Goal: Transaction & Acquisition: Subscribe to service/newsletter

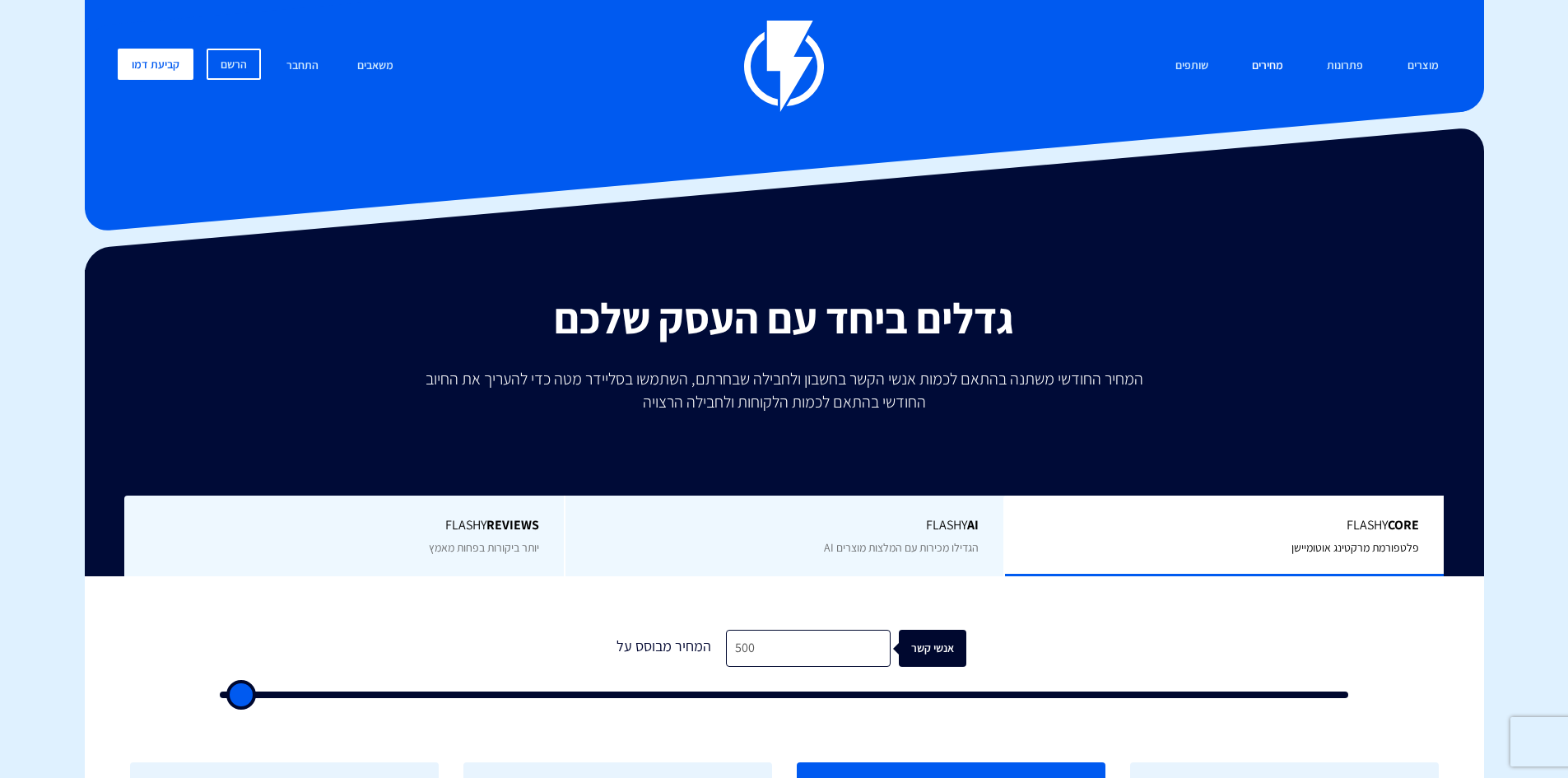
click at [1265, 60] on link "מחירים" at bounding box center [1267, 66] width 56 height 36
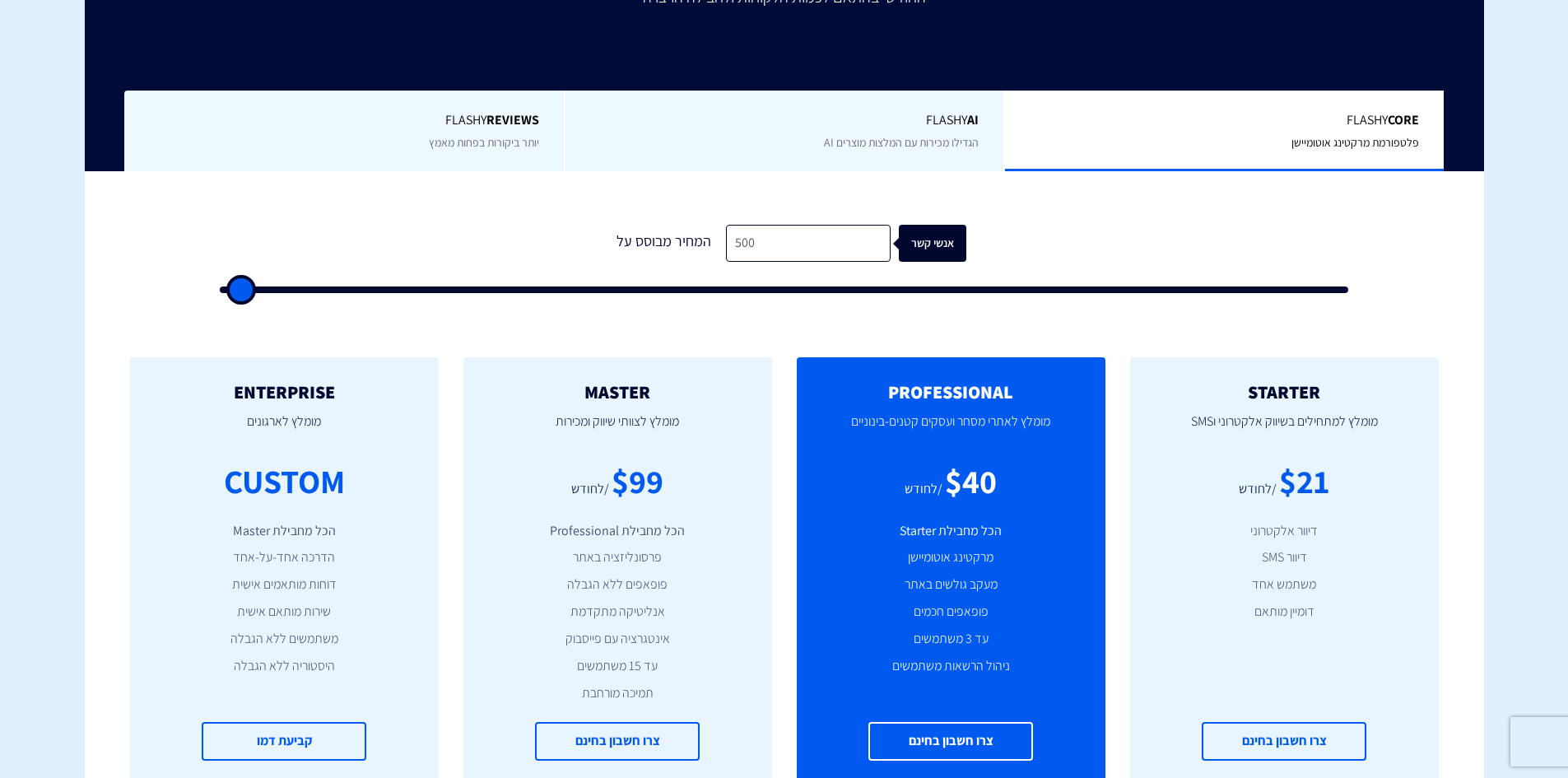
scroll to position [412, 0]
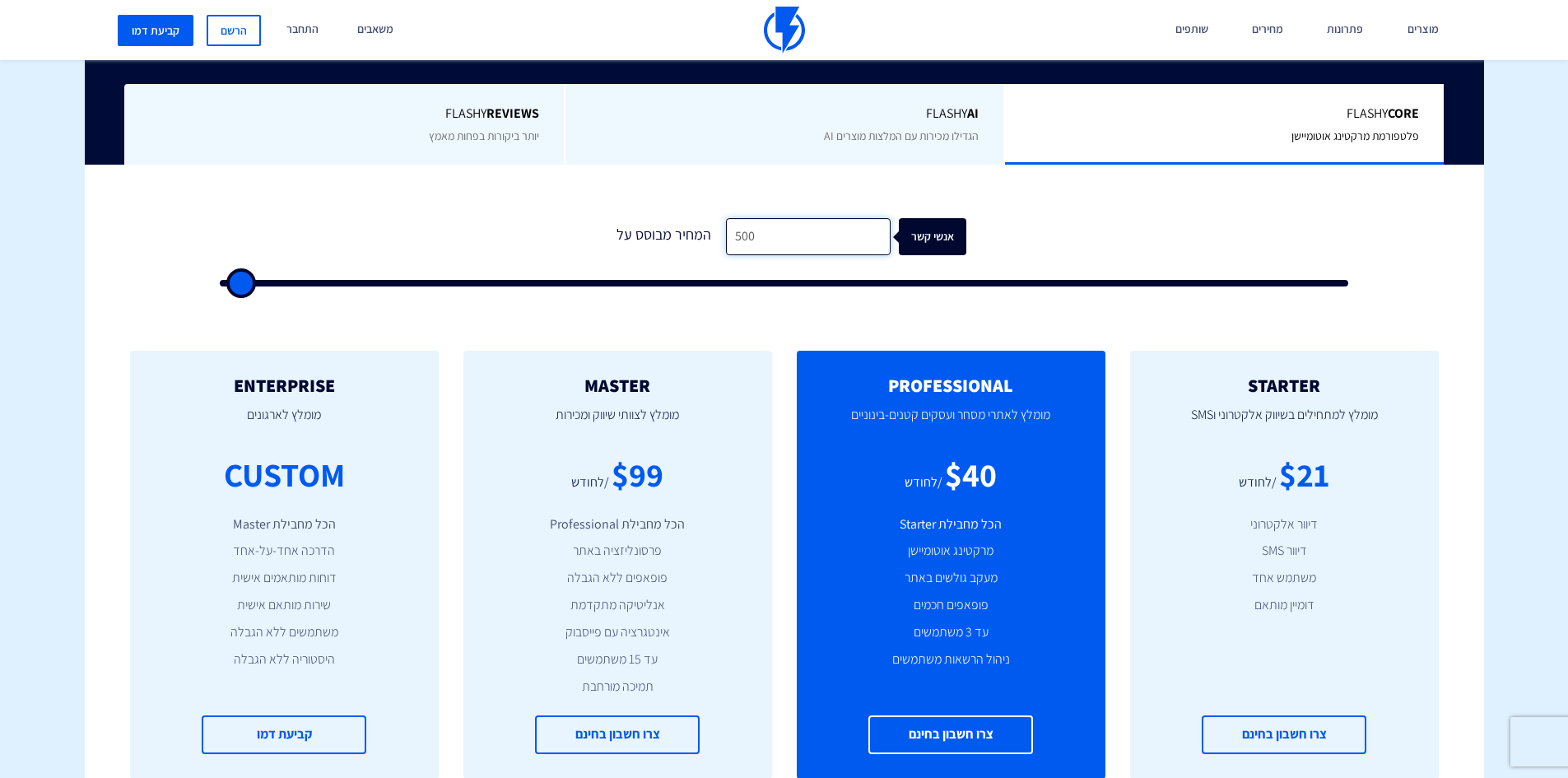
click at [798, 237] on input "500" at bounding box center [808, 237] width 164 height 37
type input "1"
type input "500"
type input "10"
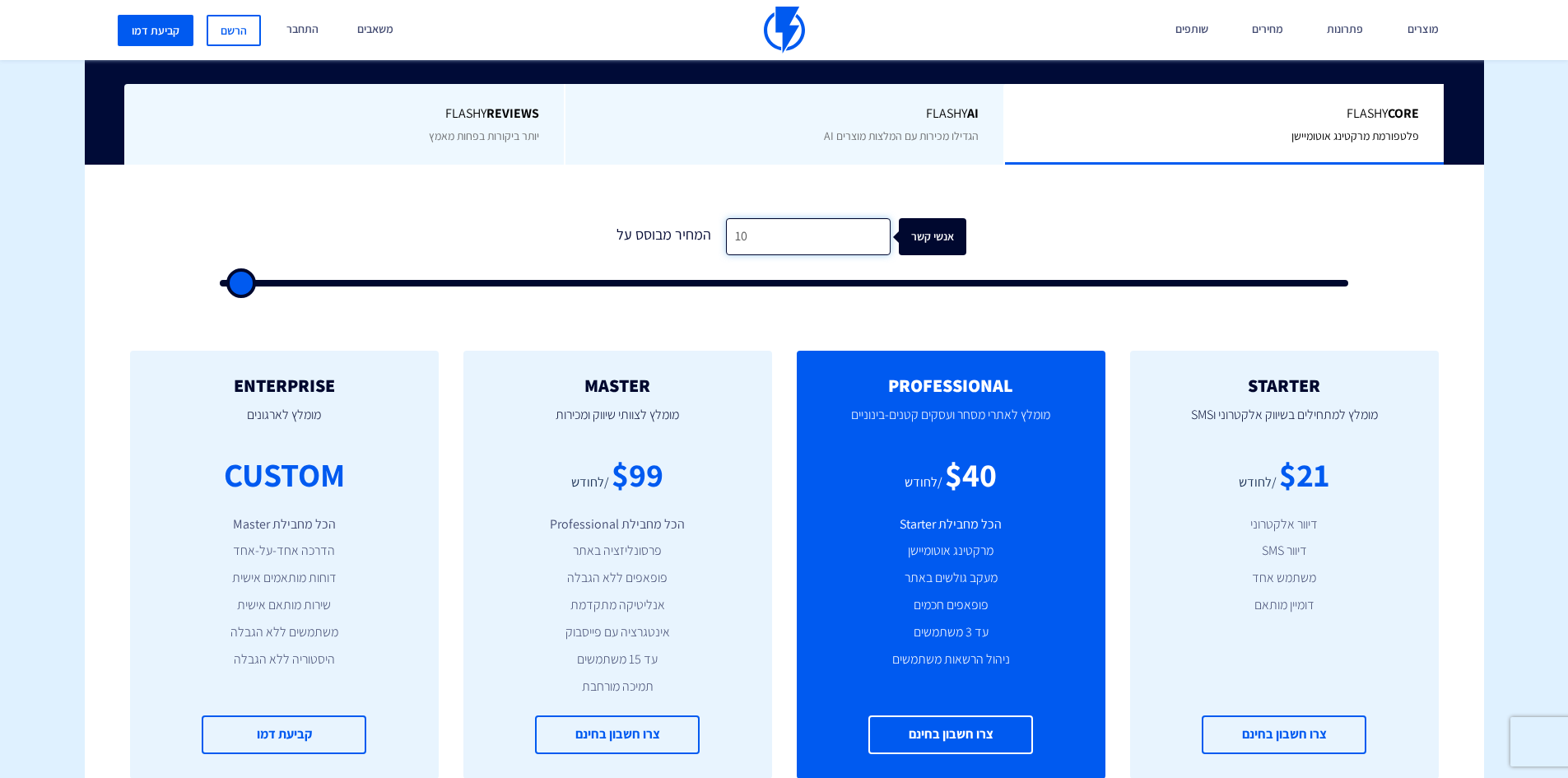
type input "500"
type input "100"
type input "500"
type input "1,000"
type input "1000"
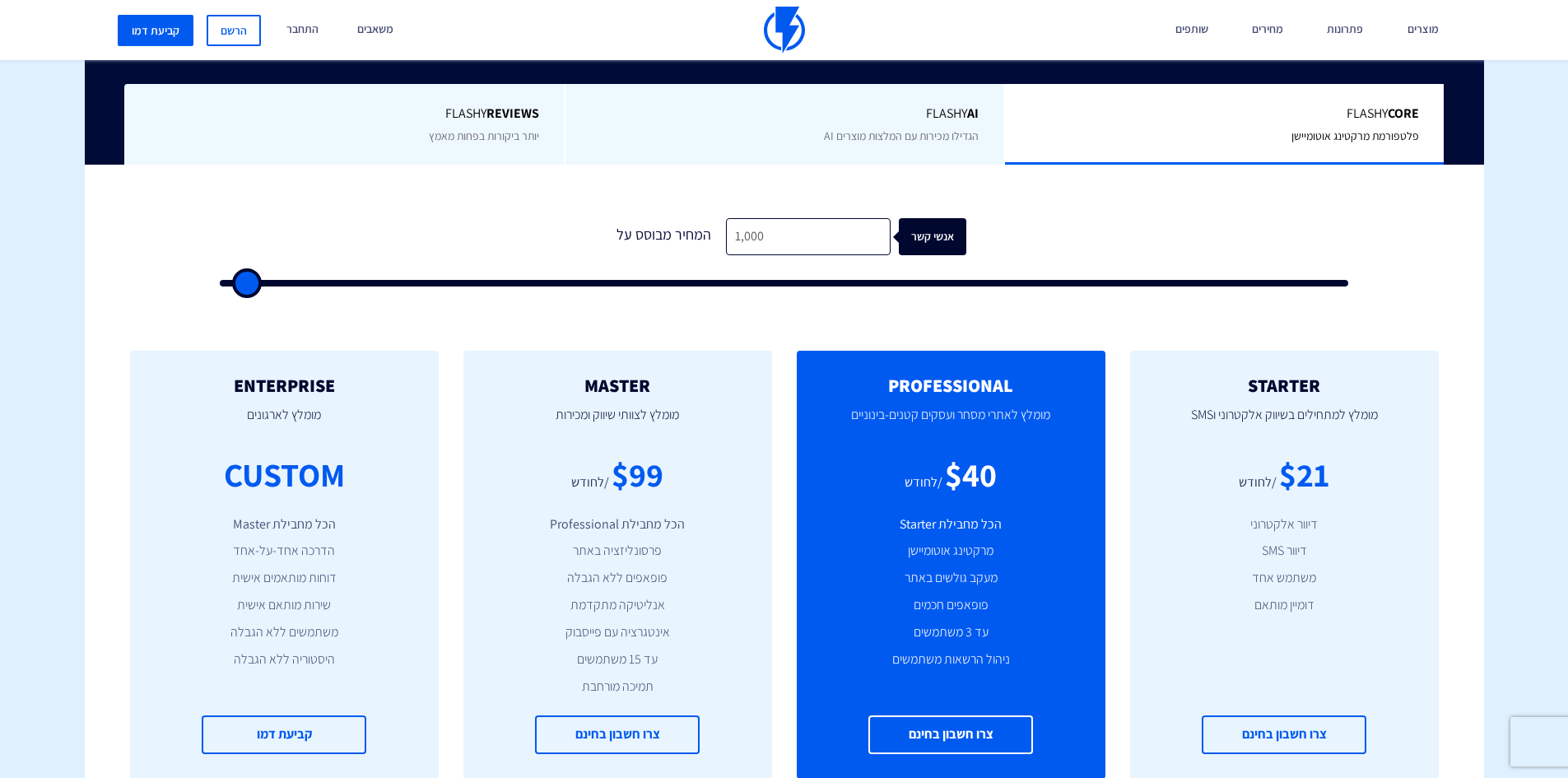
click at [339, 225] on form "0 המחיר מבוסס על 1,000 אנשי קשר" at bounding box center [784, 252] width 1129 height 68
click at [925, 246] on div "אנשי קשר" at bounding box center [941, 237] width 68 height 37
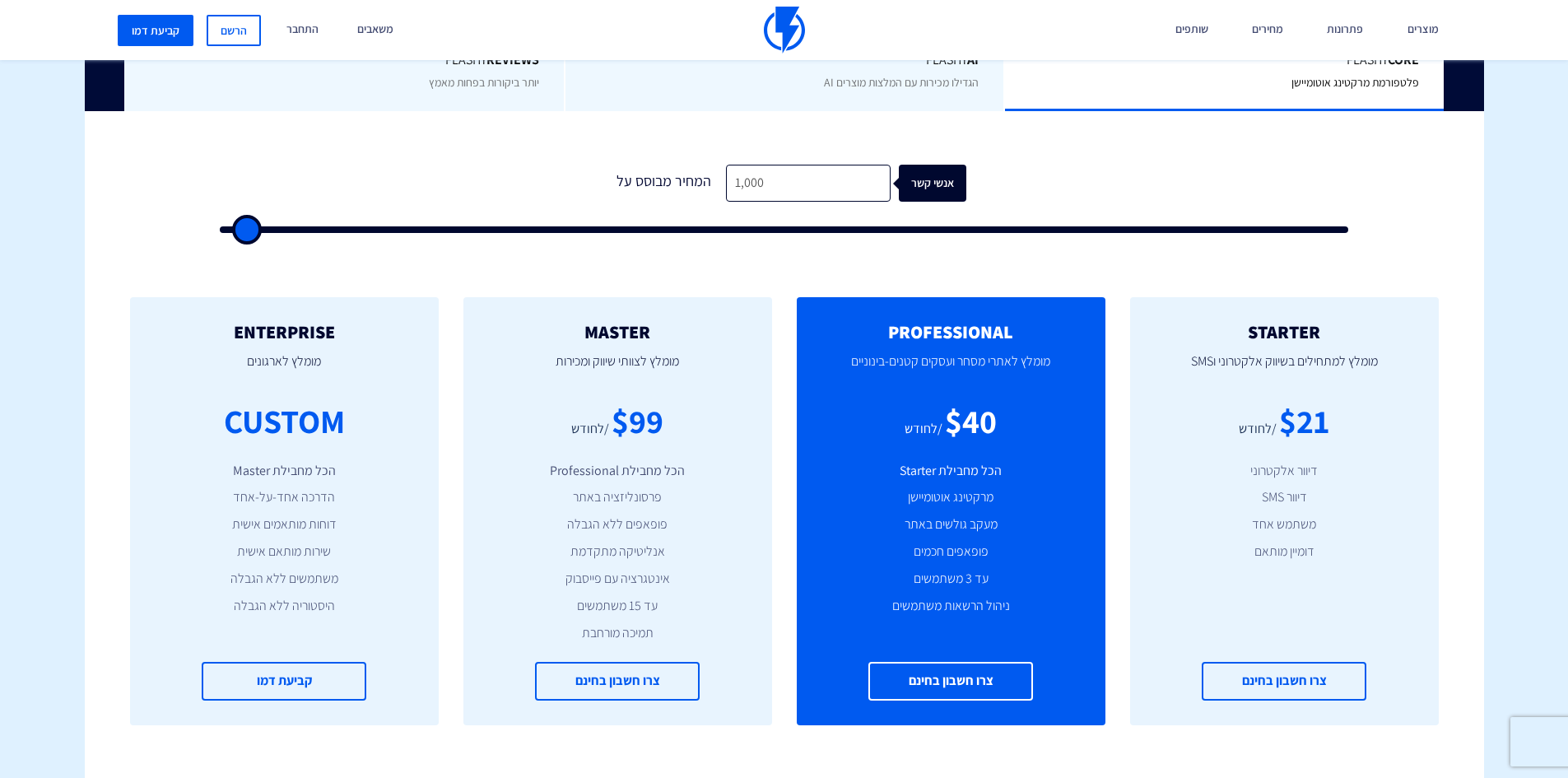
scroll to position [494, 0]
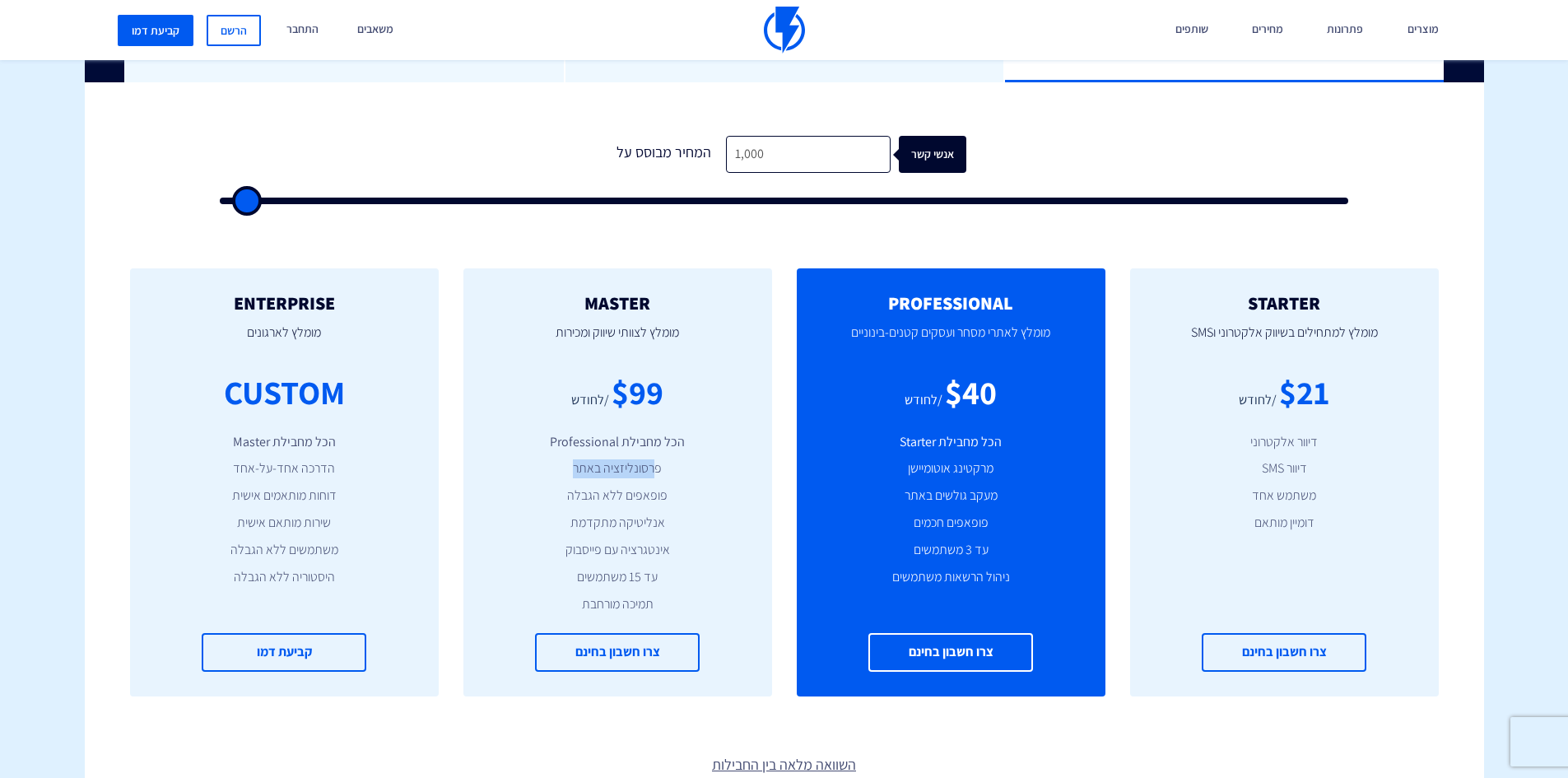
drag, startPoint x: 656, startPoint y: 468, endPoint x: 578, endPoint y: 468, distance: 78.0
click at [578, 468] on li "פרסונליזציה באתר" at bounding box center [617, 468] width 259 height 19
click at [615, 467] on li "פרסונליזציה באתר" at bounding box center [617, 468] width 259 height 19
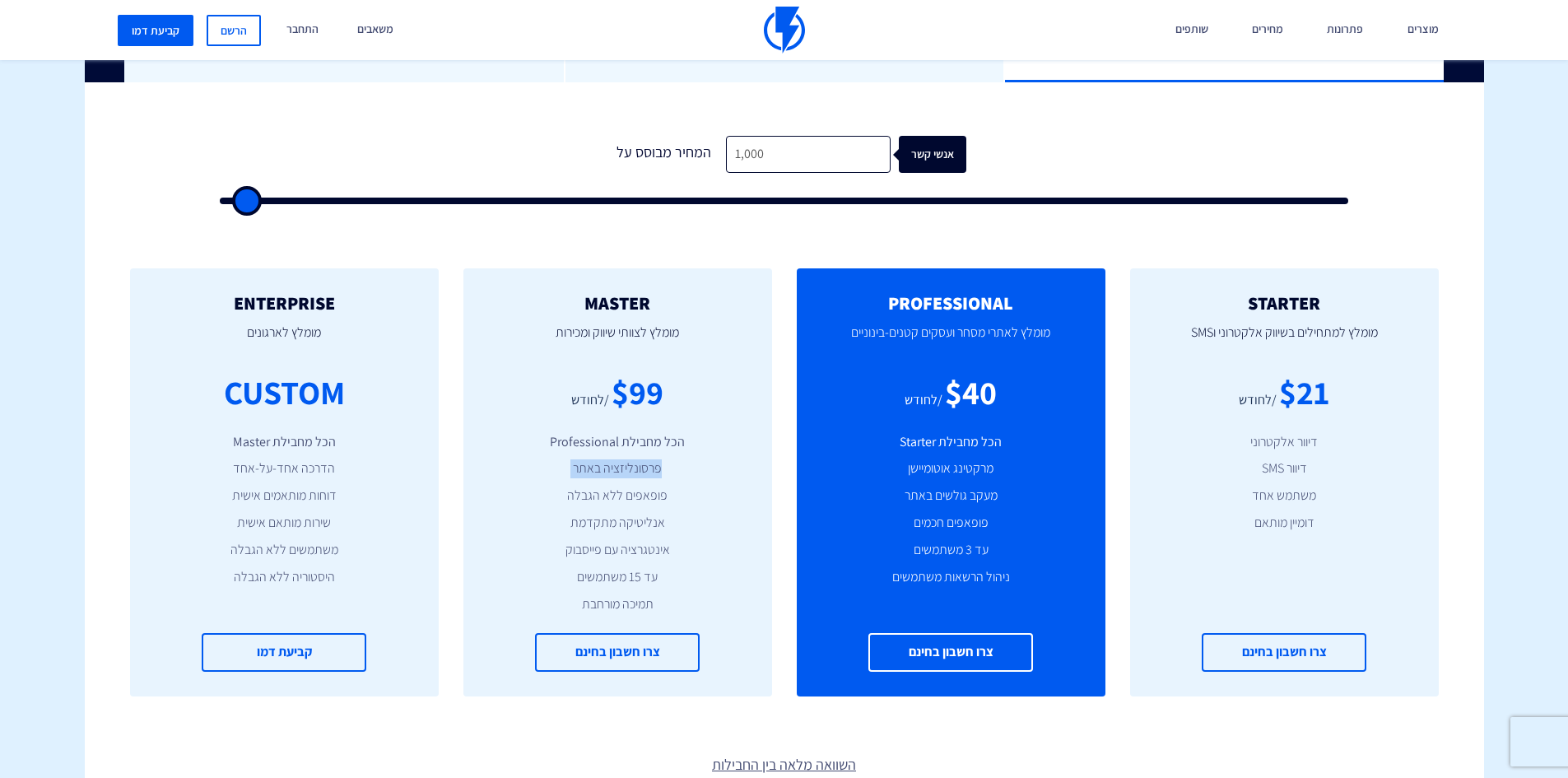
click at [622, 478] on li "פרסונליזציה באתר" at bounding box center [617, 468] width 259 height 19
click at [621, 486] on ul "הכל מחבילת Professional פרסונליזציה באתר פופאפים ללא הגבלה אנליטיקה מתקדמת אינט…" at bounding box center [617, 523] width 259 height 181
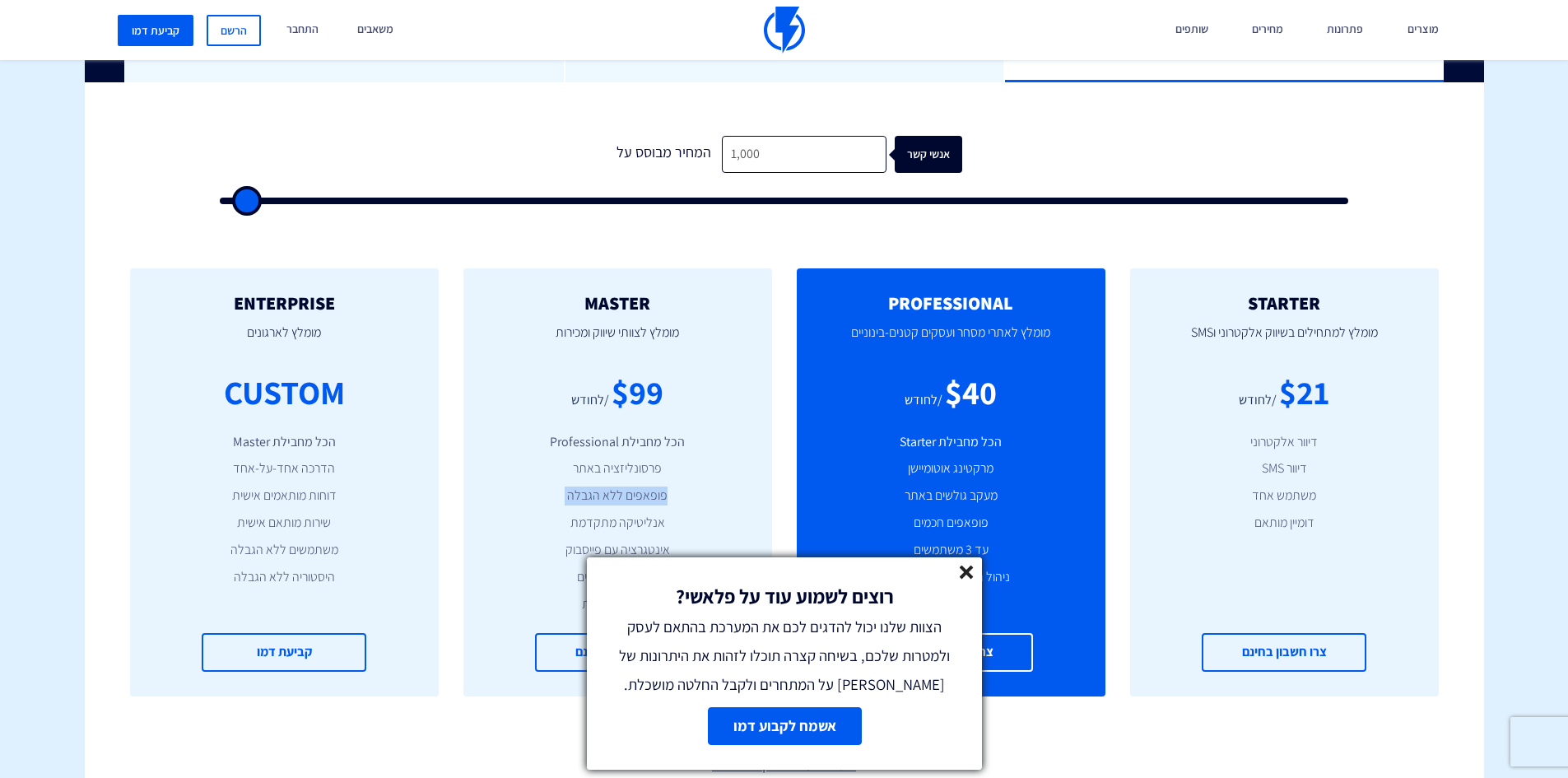
click at [969, 568] on line at bounding box center [966, 572] width 12 height 12
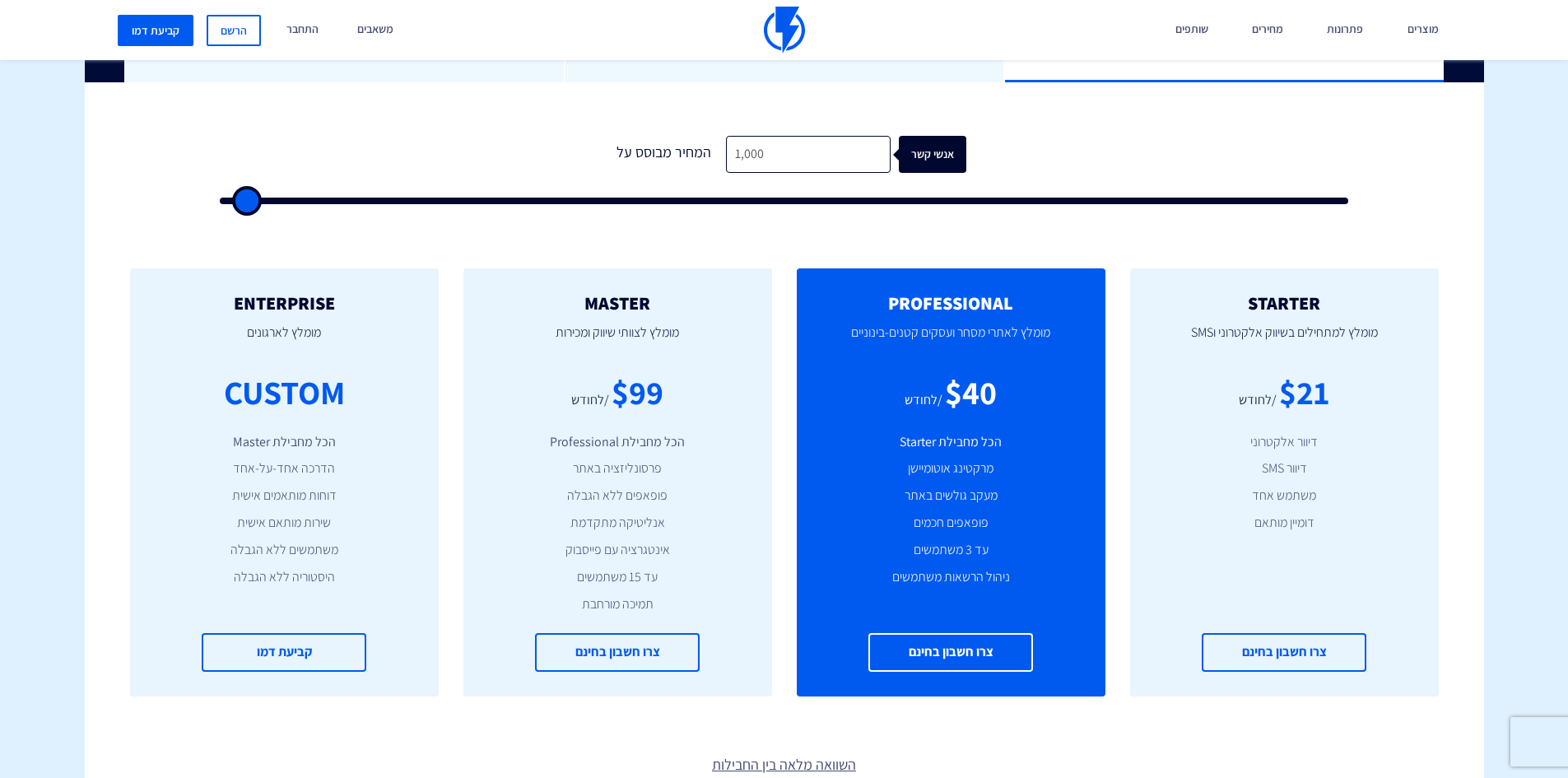
click at [628, 531] on li "אנליטיקה מתקדמת" at bounding box center [617, 522] width 259 height 19
click at [627, 542] on li "אינטגרציה עם פייסבוק" at bounding box center [617, 550] width 259 height 19
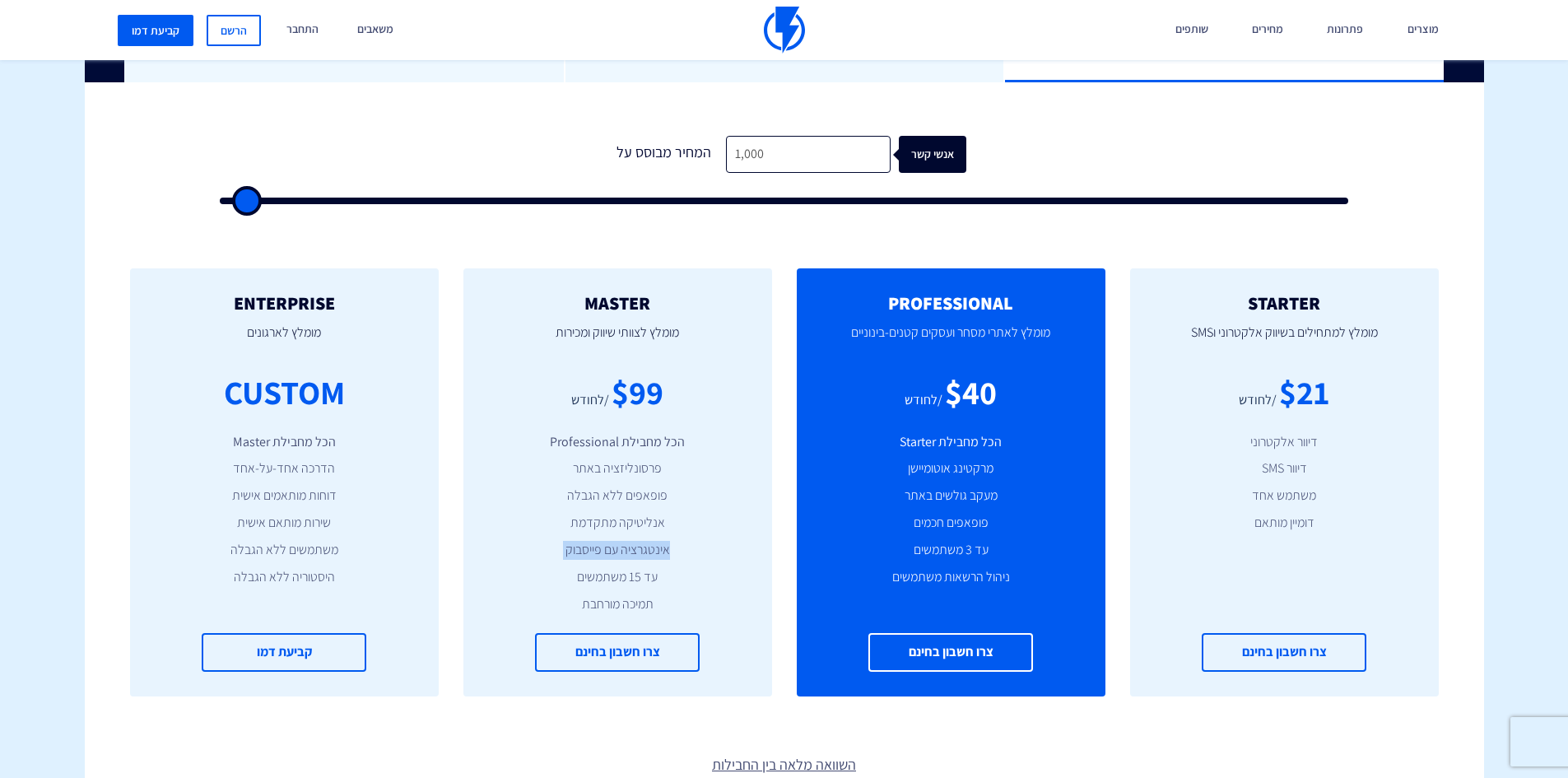
click at [627, 542] on li "אינטגרציה עם פייסבוק" at bounding box center [617, 550] width 259 height 19
click at [623, 575] on li "עד 15 משתמשים" at bounding box center [617, 577] width 259 height 19
click at [625, 604] on li "תמיכה מורחבת" at bounding box center [617, 605] width 259 height 19
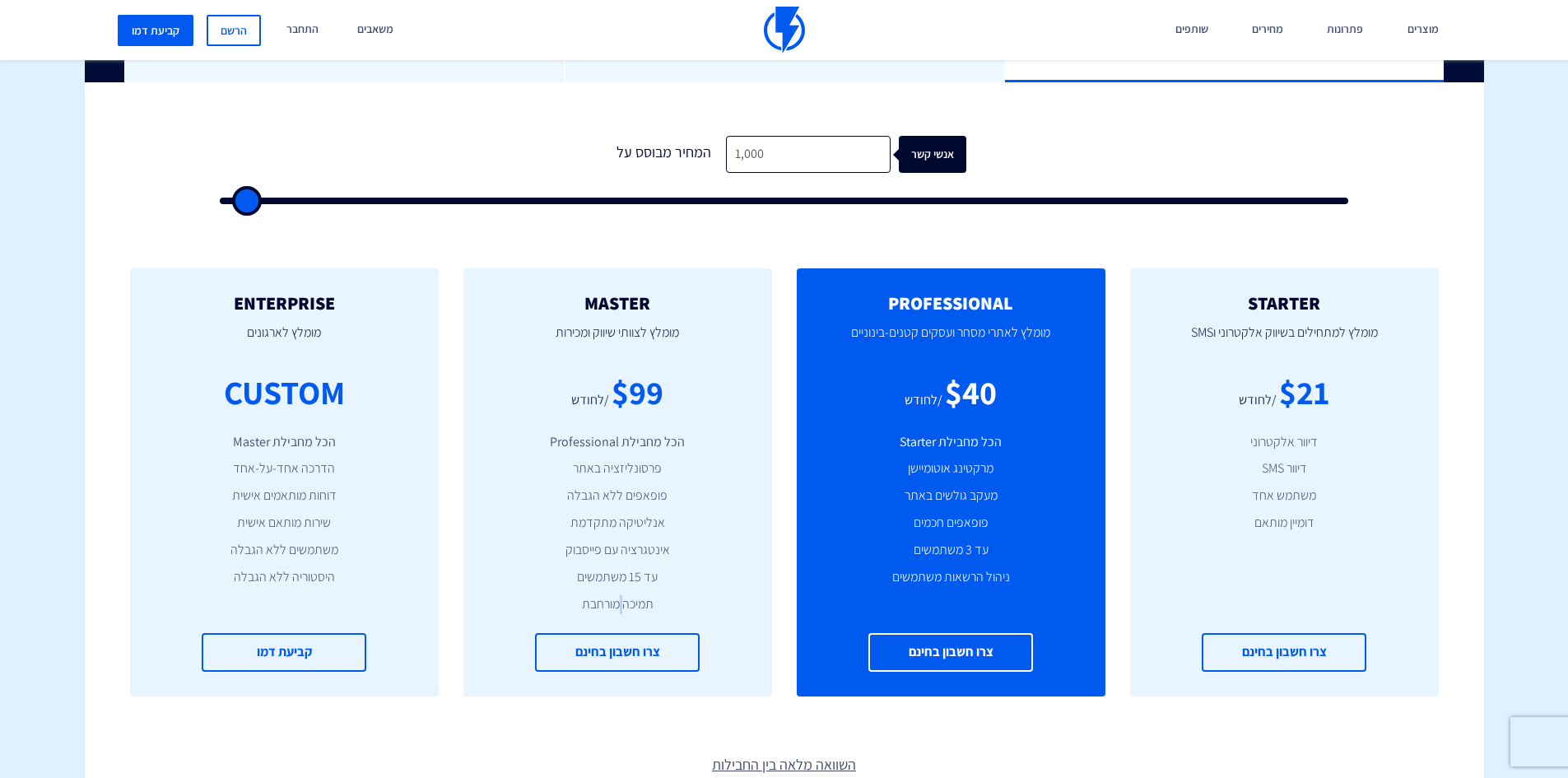
click at [625, 604] on li "תמיכה מורחבת" at bounding box center [617, 605] width 259 height 19
click at [628, 576] on li "עד 15 משתמשים" at bounding box center [617, 577] width 259 height 19
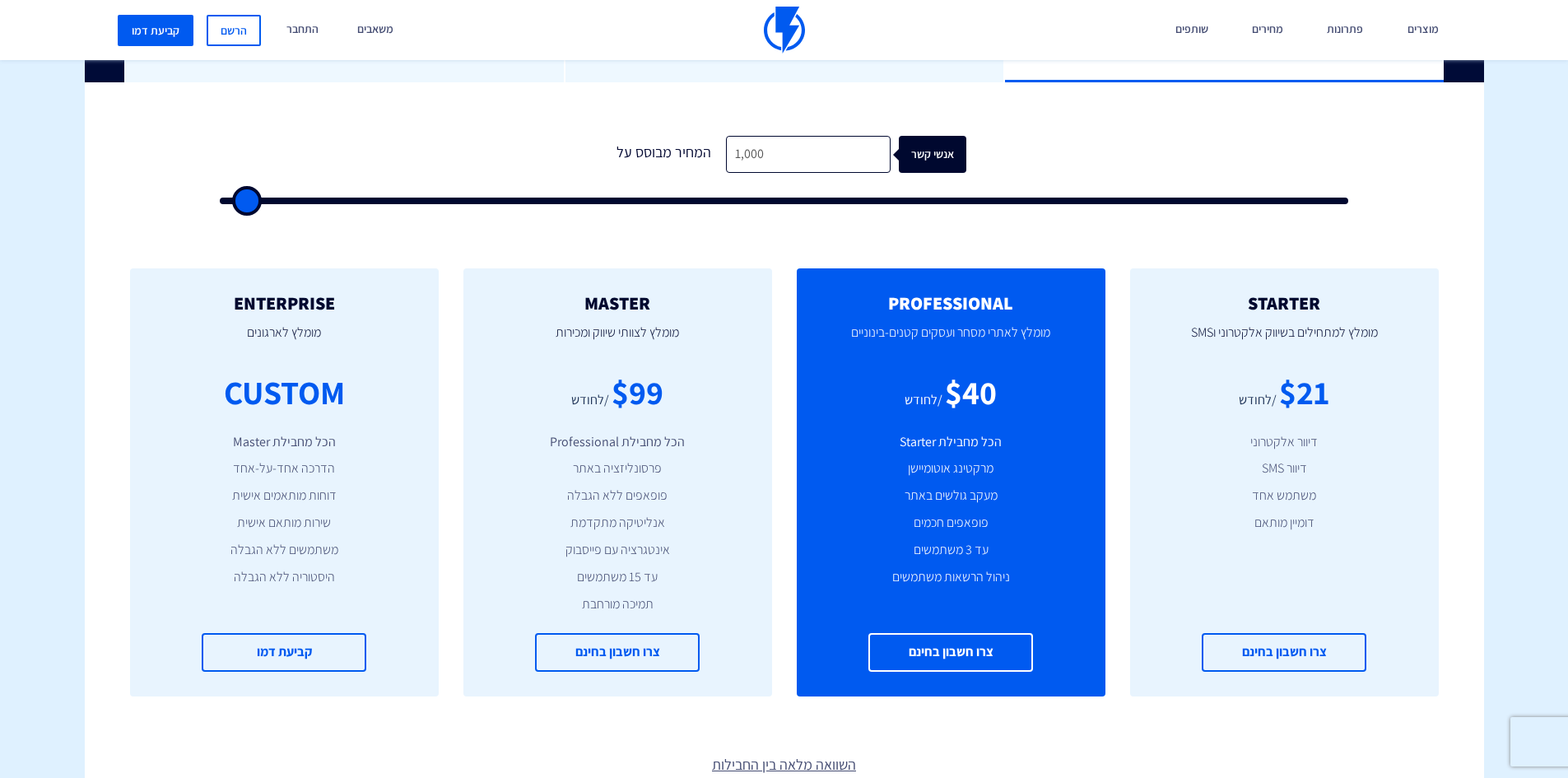
click at [636, 551] on li "אינטגרציה עם פייסבוק" at bounding box center [617, 550] width 259 height 19
click at [639, 526] on li "אנליטיקה מתקדמת" at bounding box center [617, 522] width 259 height 19
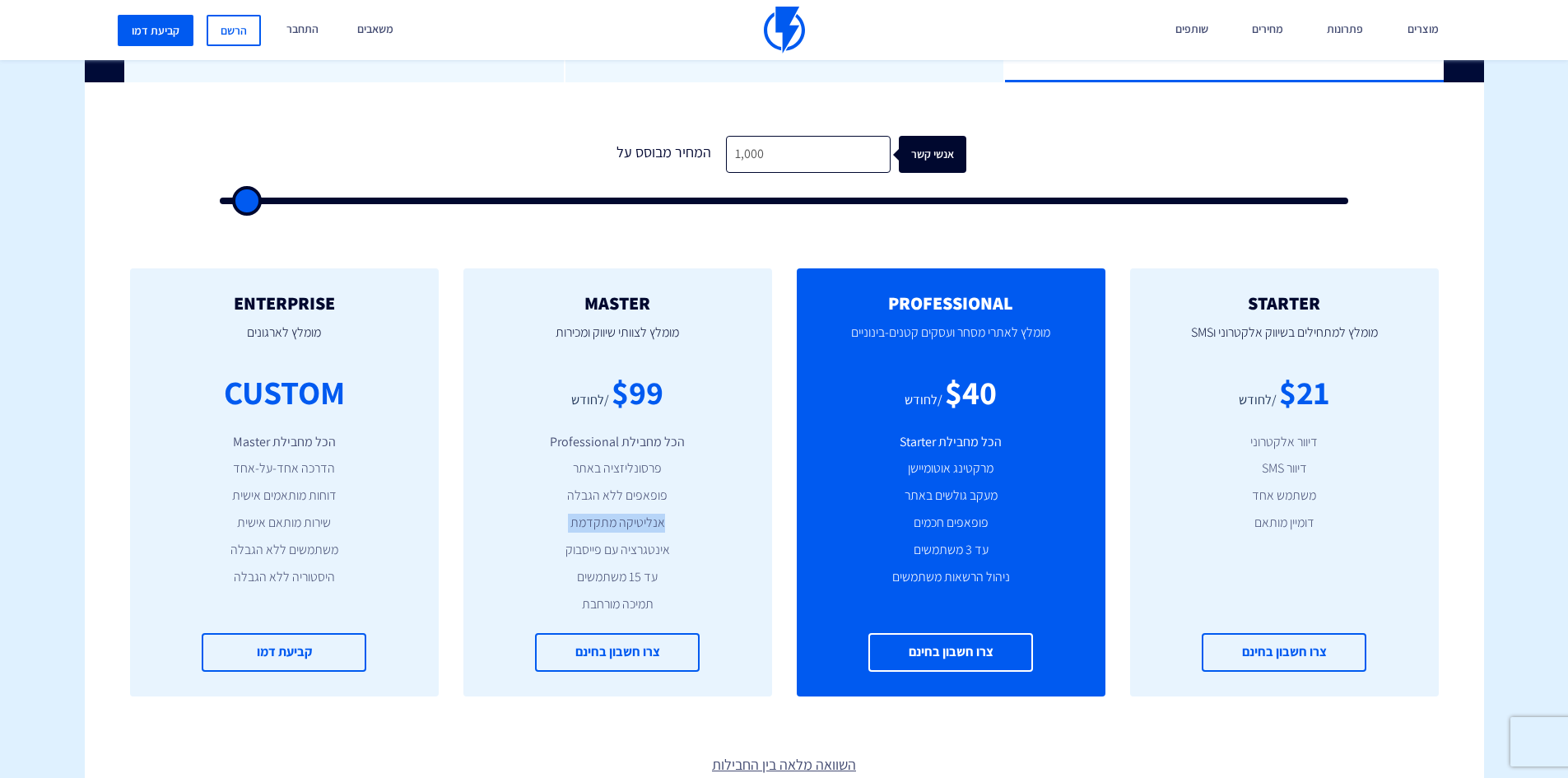
click at [639, 526] on li "אנליטיקה מתקדמת" at bounding box center [617, 522] width 259 height 19
click at [642, 507] on ul "הכל מחבילת Professional פרסונליזציה באתר פופאפים ללא הגבלה אנליטיקה מתקדמת אינט…" at bounding box center [617, 523] width 259 height 181
click at [642, 490] on li "פופאפים ללא הגבלה" at bounding box center [617, 496] width 259 height 19
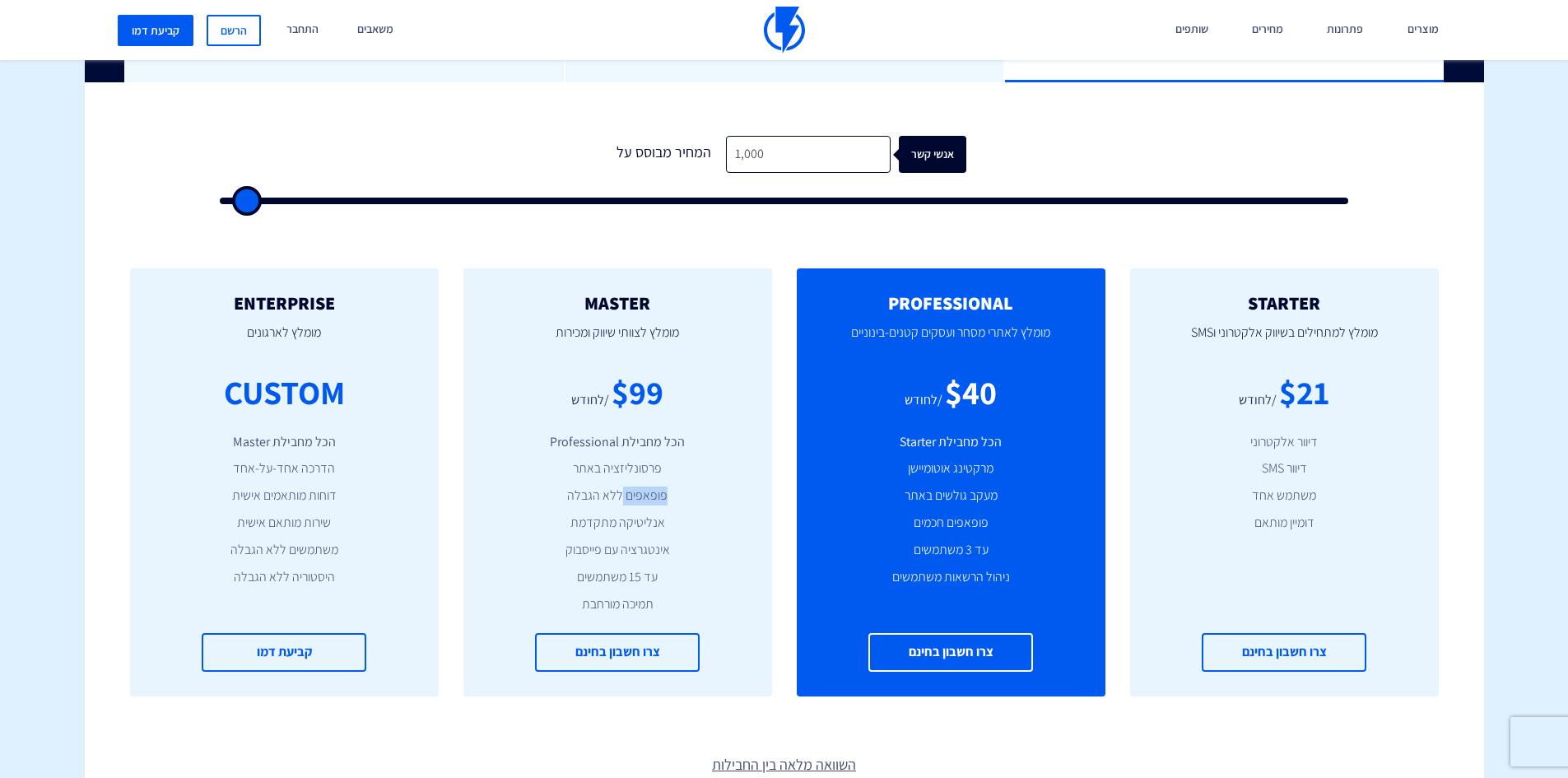
click at [642, 490] on li "פופאפים ללא הגבלה" at bounding box center [617, 496] width 259 height 19
click at [640, 467] on li "פרסונליזציה באתר" at bounding box center [617, 468] width 259 height 19
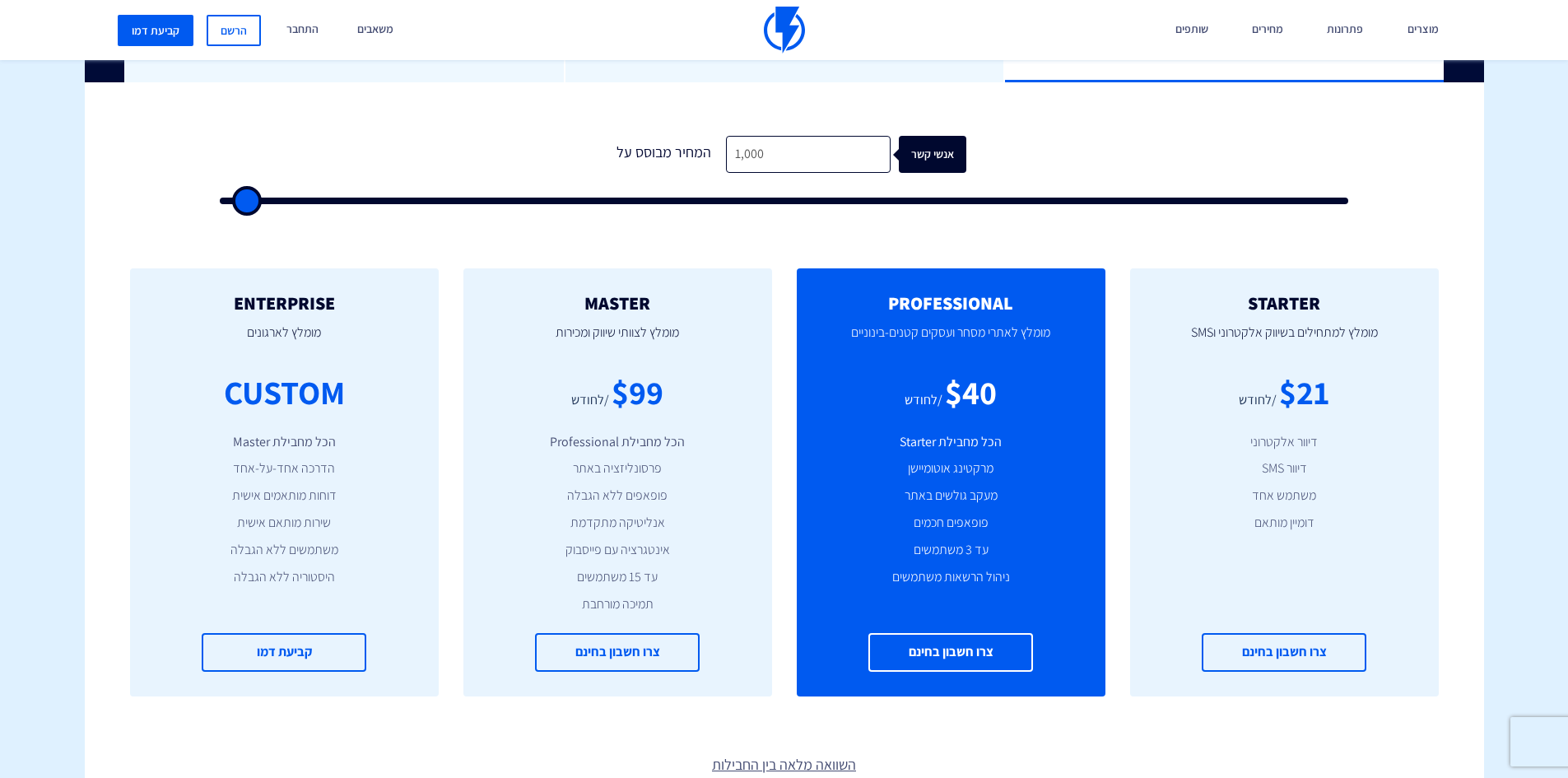
click at [648, 440] on li "הכל מחבילת Professional" at bounding box center [617, 442] width 259 height 19
click at [644, 406] on div "$99" at bounding box center [637, 392] width 52 height 47
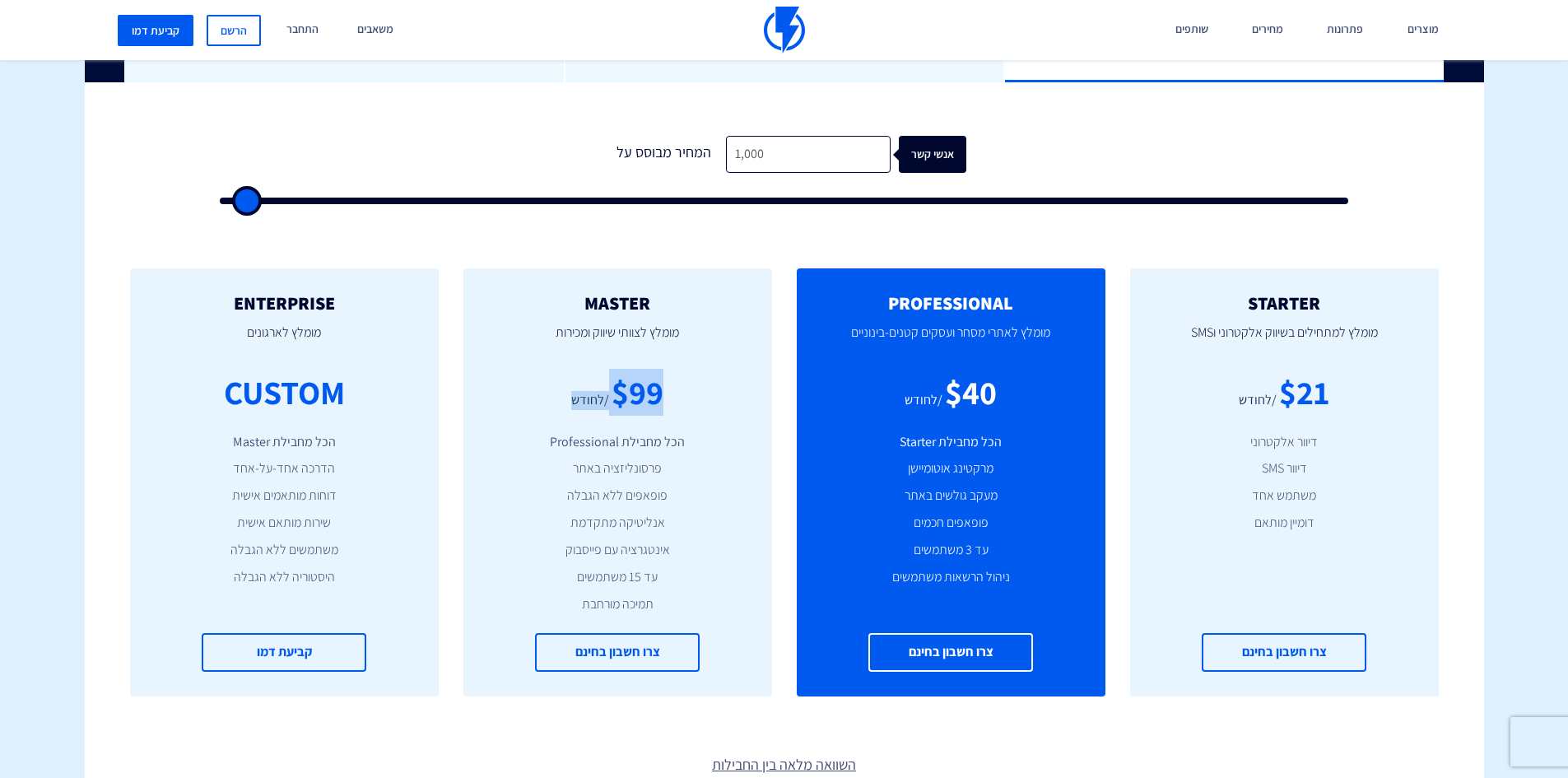
click at [644, 406] on div "$99" at bounding box center [637, 392] width 52 height 47
click at [608, 447] on li "הכל מחבילת Professional" at bounding box center [617, 442] width 259 height 19
click at [605, 468] on li "פרסונליזציה באתר" at bounding box center [617, 468] width 259 height 19
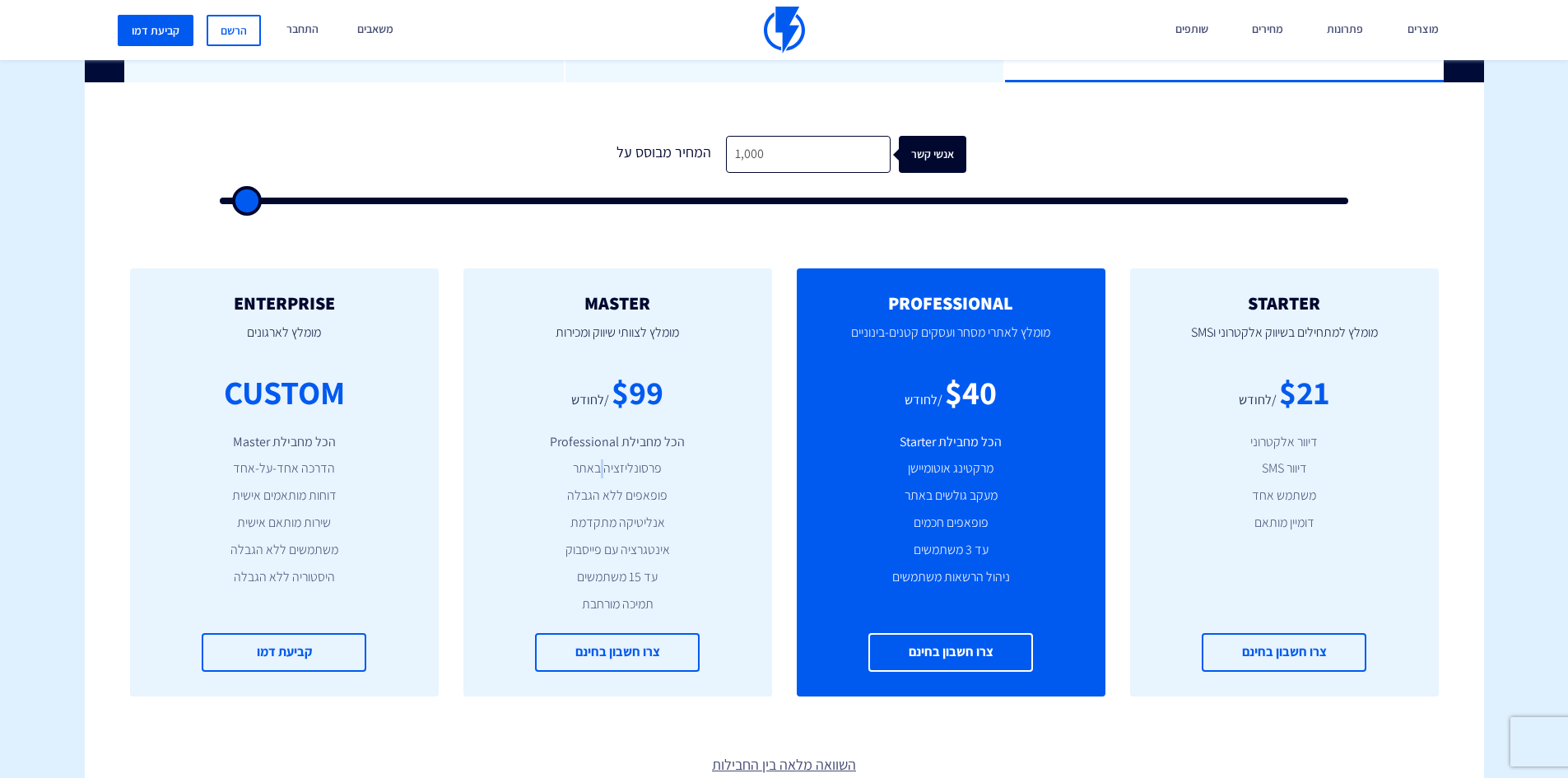
click at [605, 468] on li "פרסונליזציה באתר" at bounding box center [617, 468] width 259 height 19
click at [613, 493] on li "פופאפים ללא הגבלה" at bounding box center [617, 496] width 259 height 19
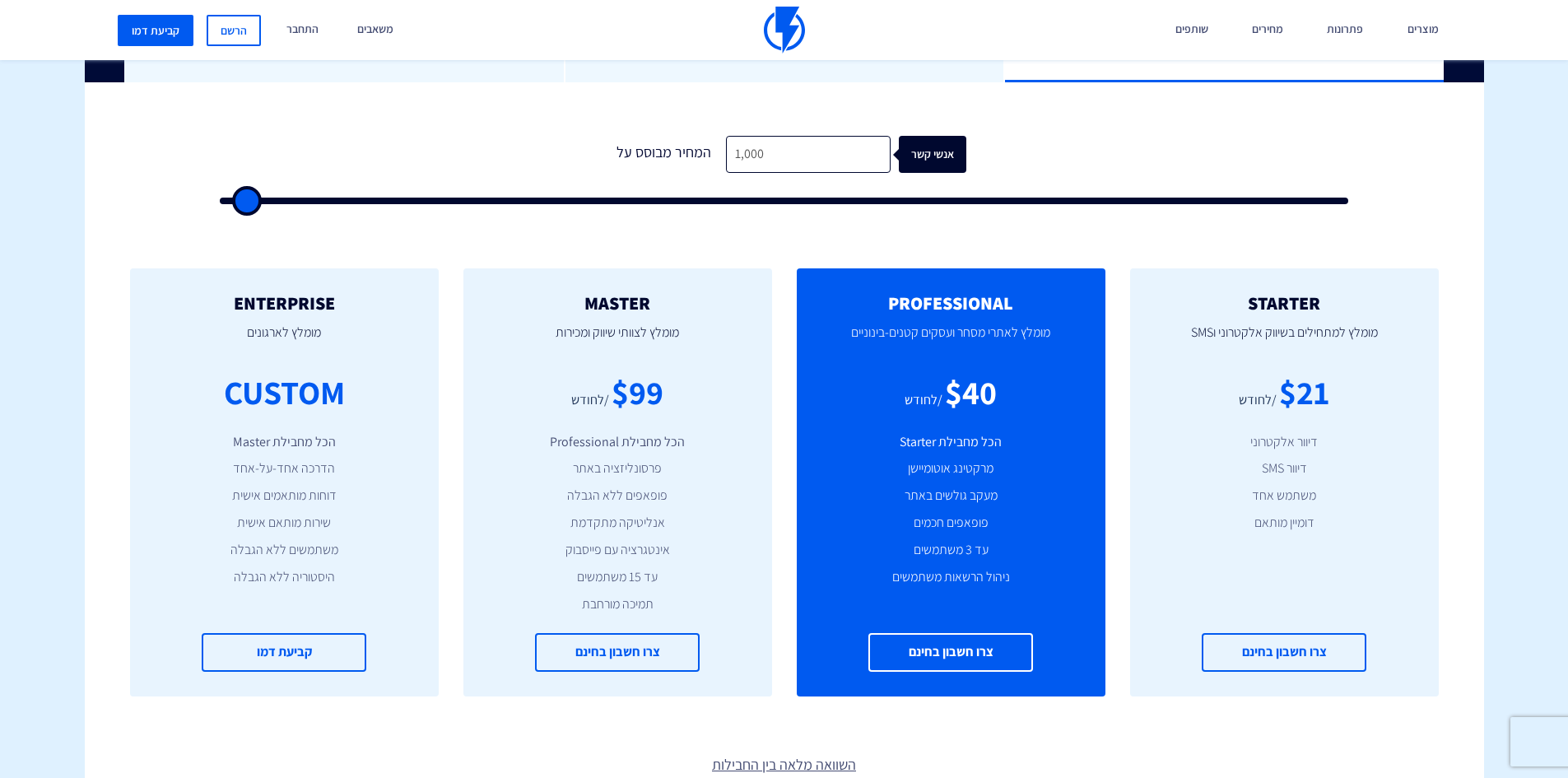
click at [629, 529] on li "אנליטיקה מתקדמת" at bounding box center [617, 522] width 259 height 19
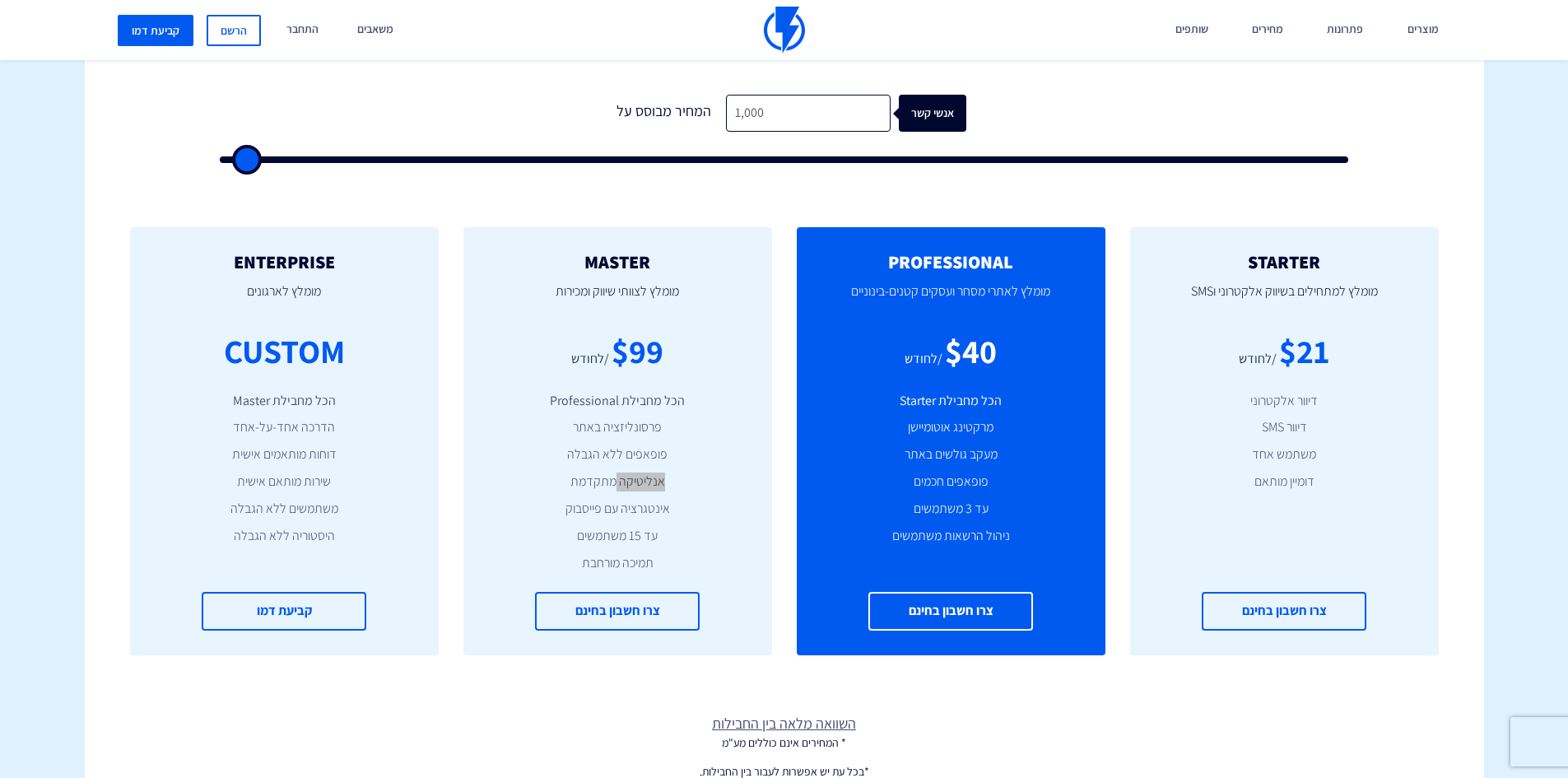
scroll to position [576, 0]
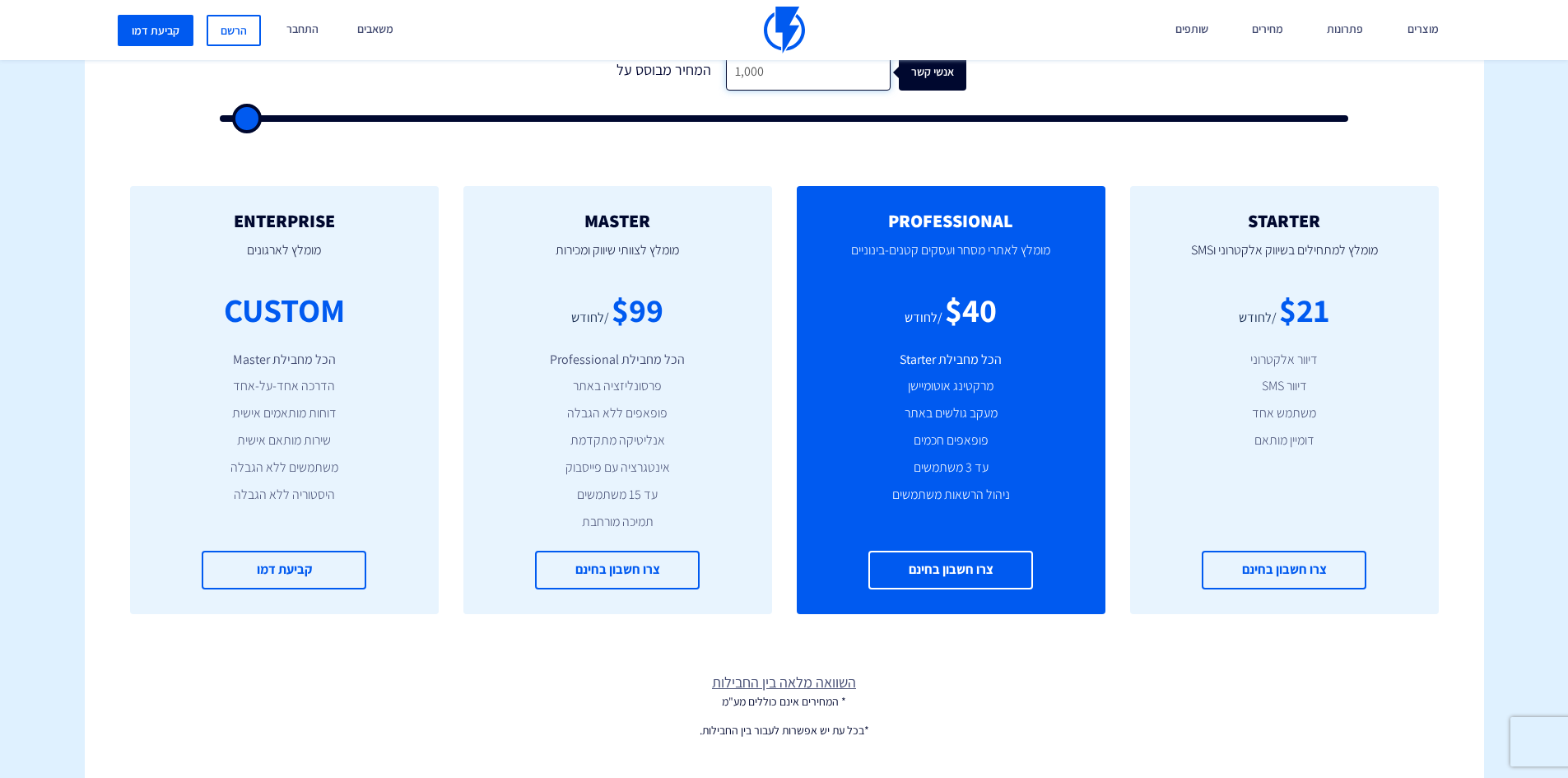
click at [727, 74] on input "1,000" at bounding box center [808, 72] width 164 height 37
type input "1"
type input "500"
type input "15"
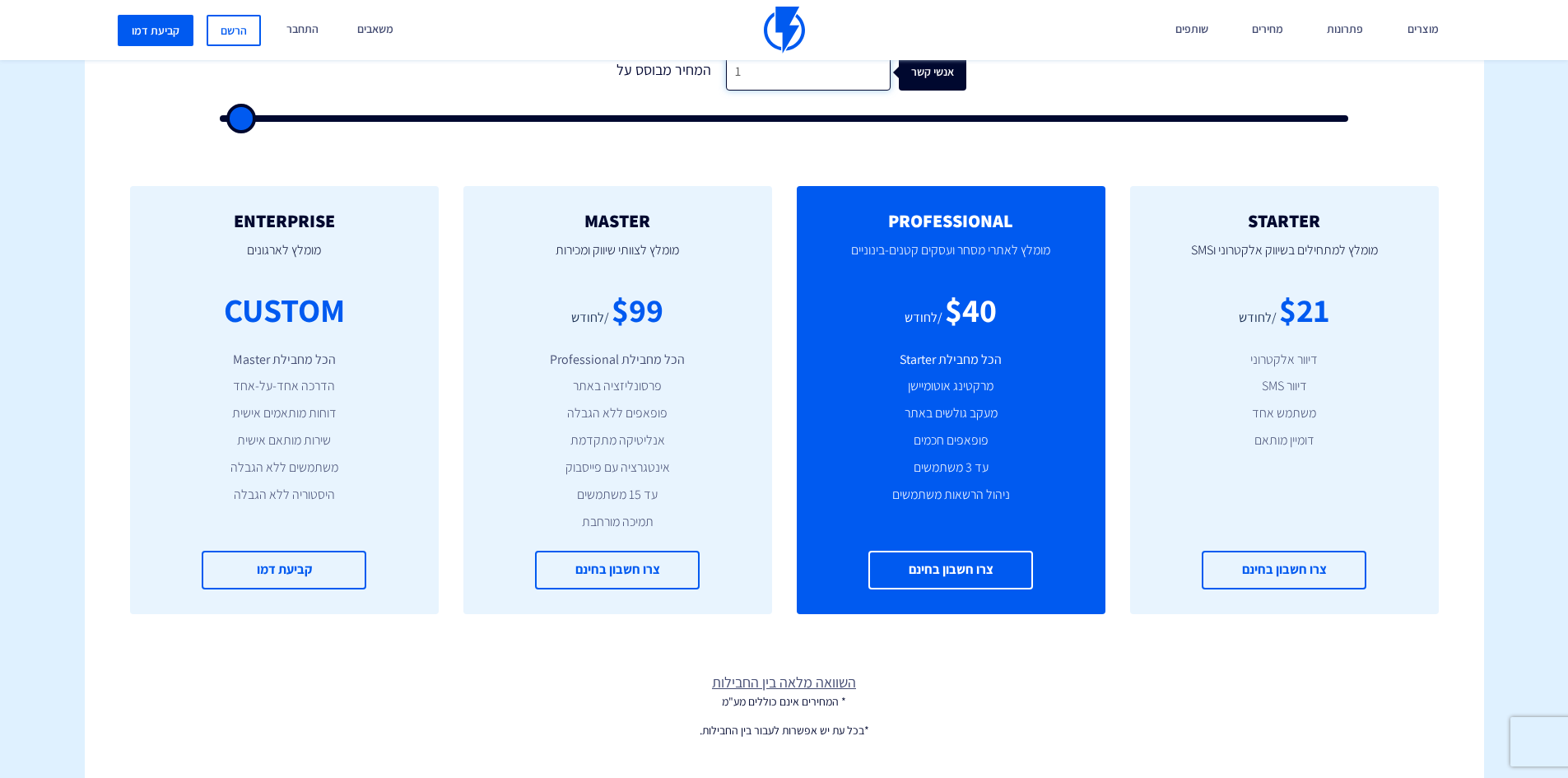
type input "500"
type input "15"
type input "500"
type input "15"
type input "500"
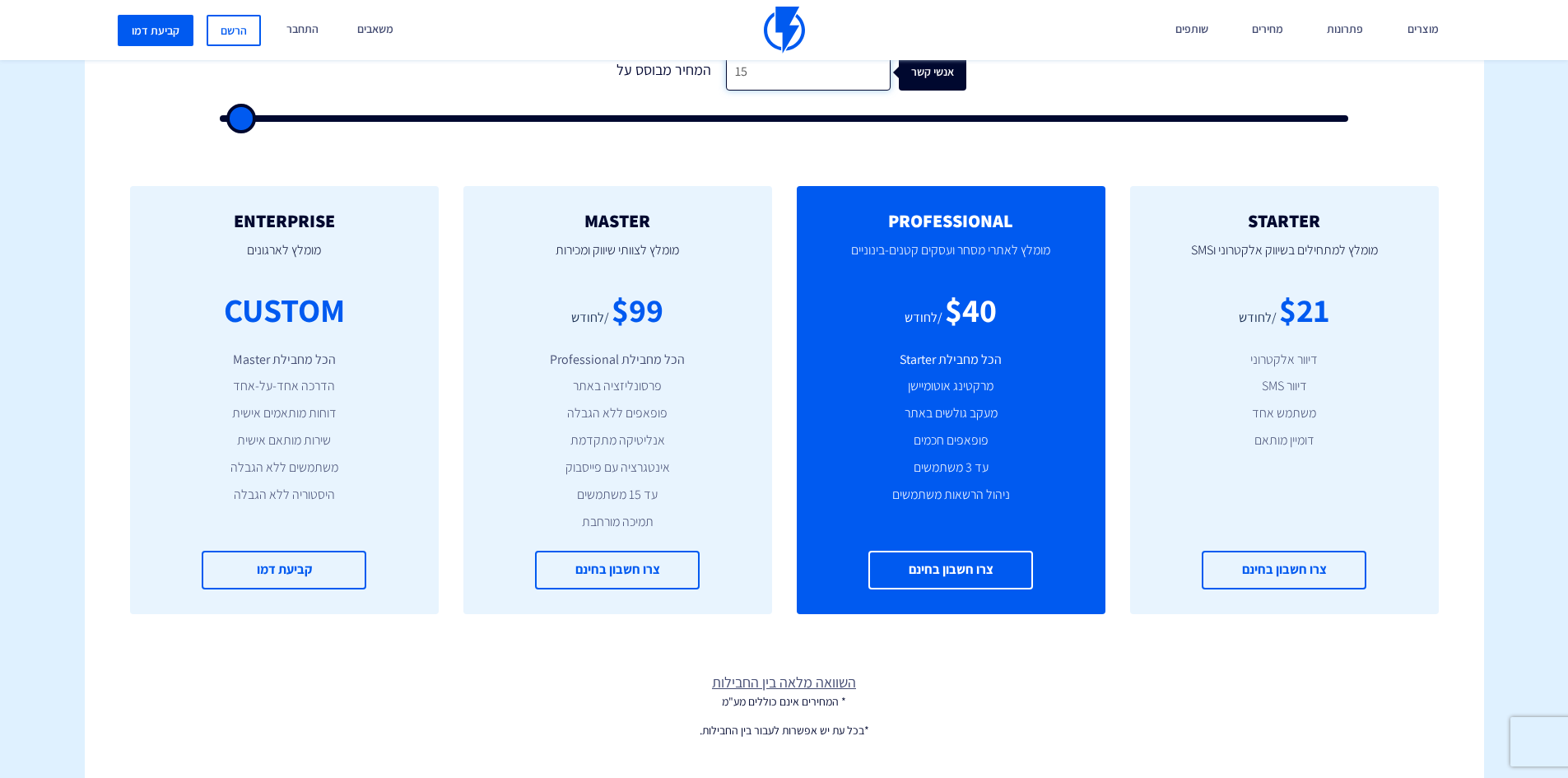
click at [771, 67] on input "15" at bounding box center [808, 72] width 164 height 37
type input "150"
type input "500"
type input "1,500"
type input "1500"
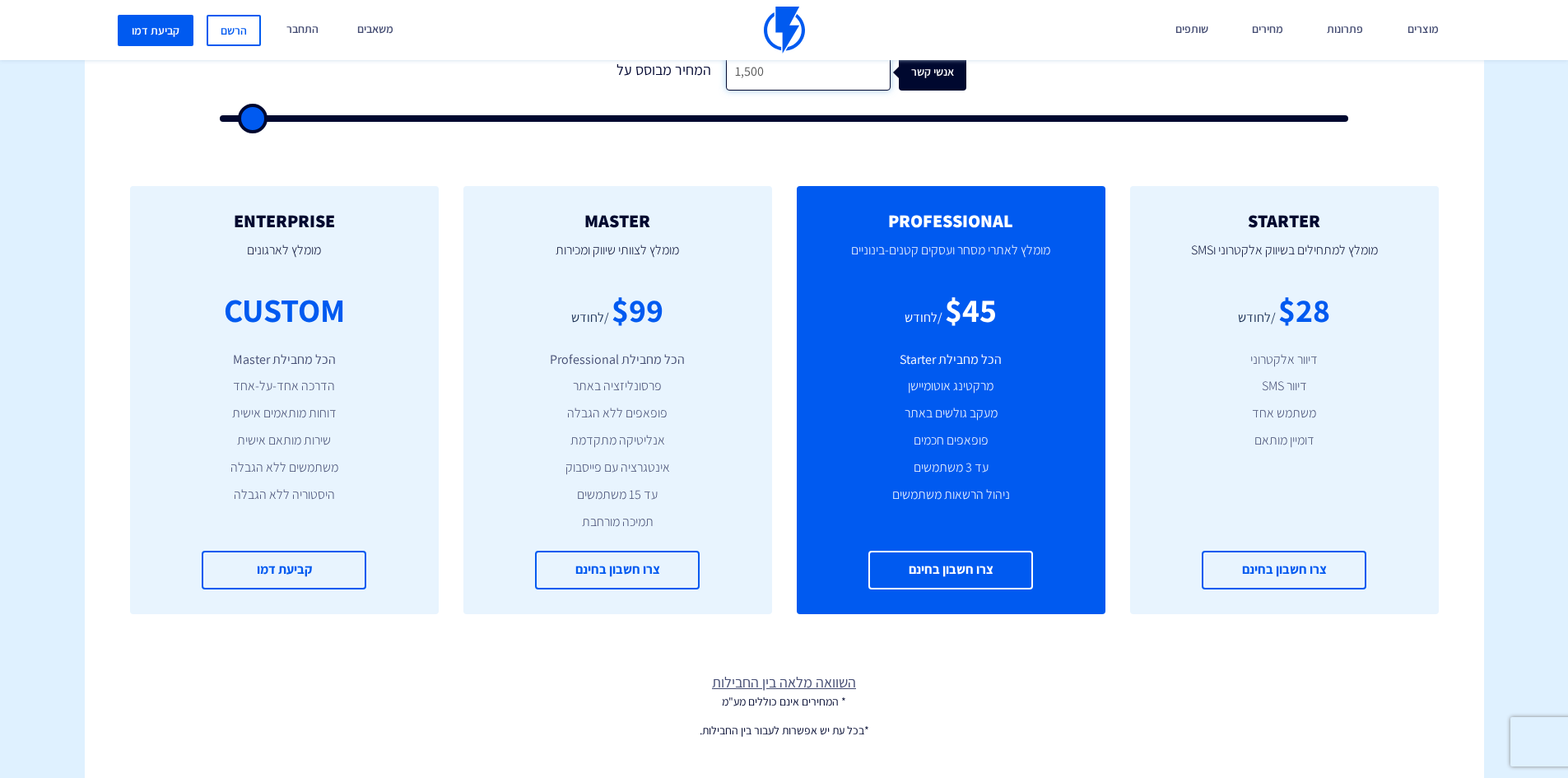
click at [751, 78] on input "1,500" at bounding box center [808, 72] width 164 height 37
type input "2"
type input "500"
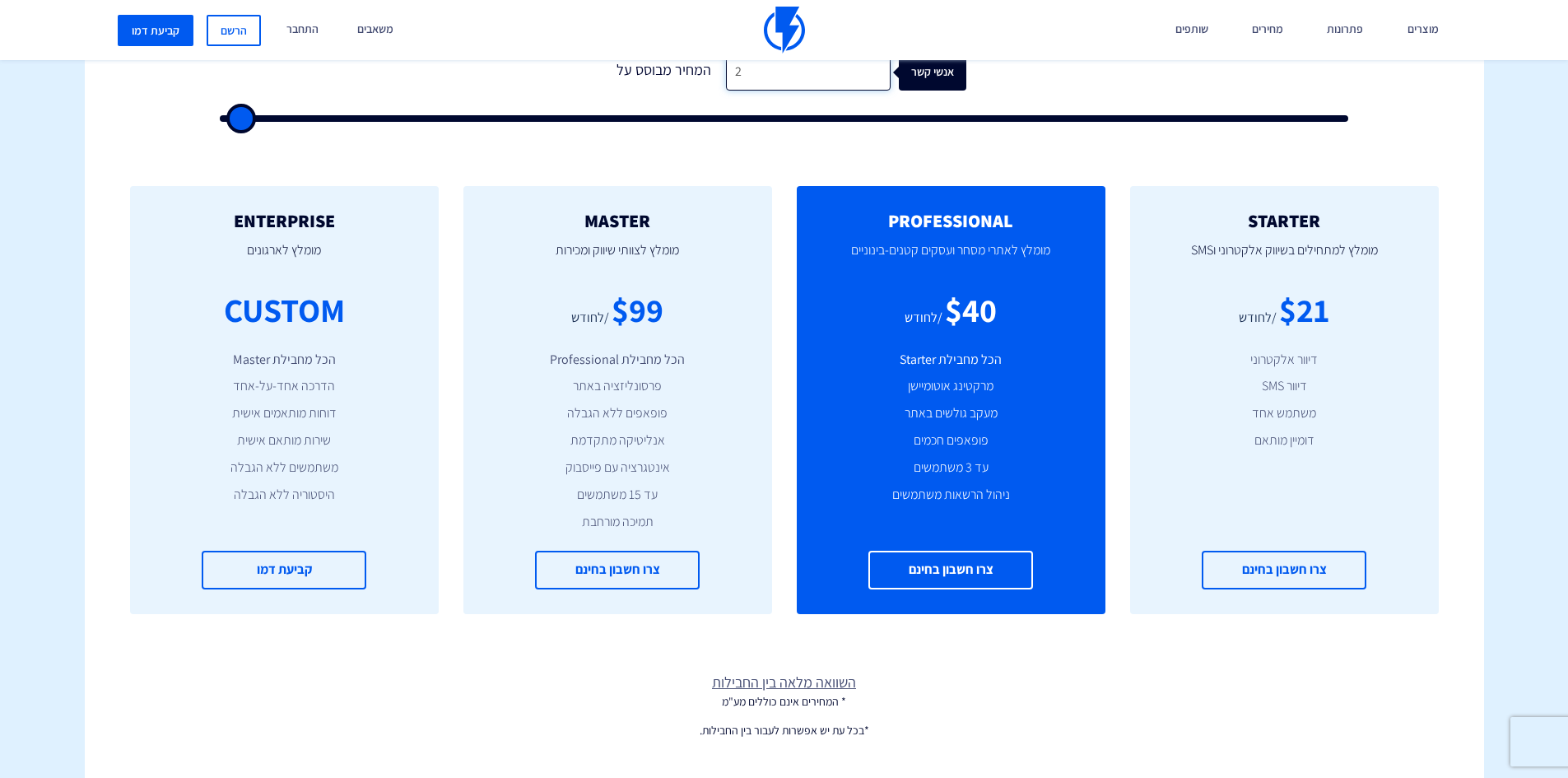
type input "20"
type input "500"
type input "200"
type input "500"
type input "2,000"
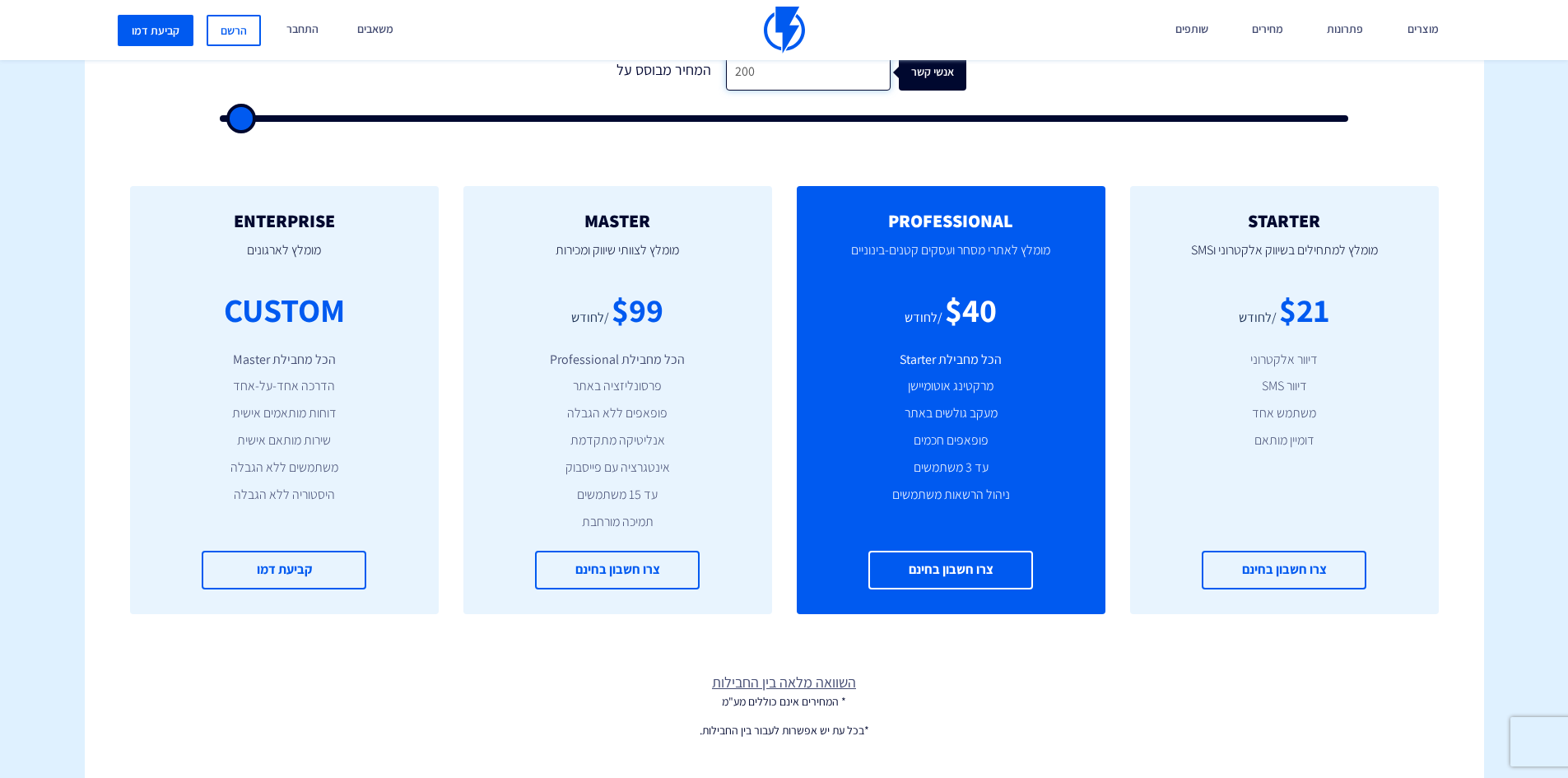
type input "2000"
type input "2,000"
